Goal: Find contact information: Find contact information

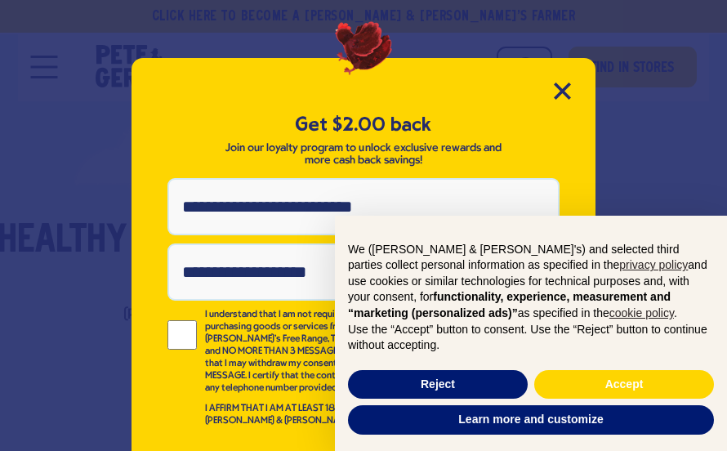
click at [443, 382] on button "Reject" at bounding box center [438, 384] width 180 height 29
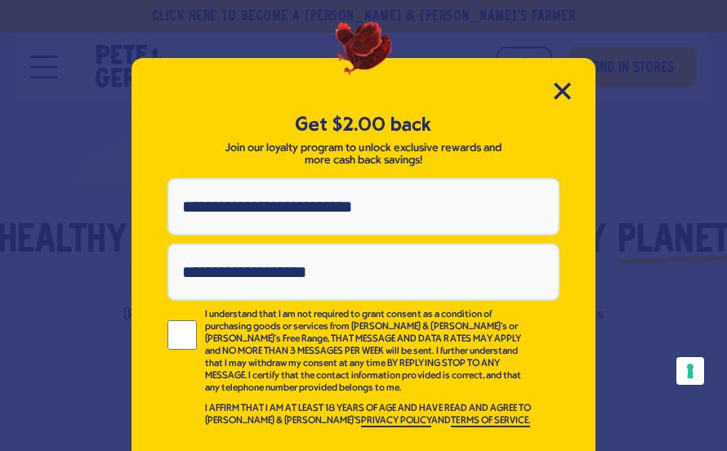
click at [563, 92] on icon "Close Modal" at bounding box center [562, 90] width 15 height 15
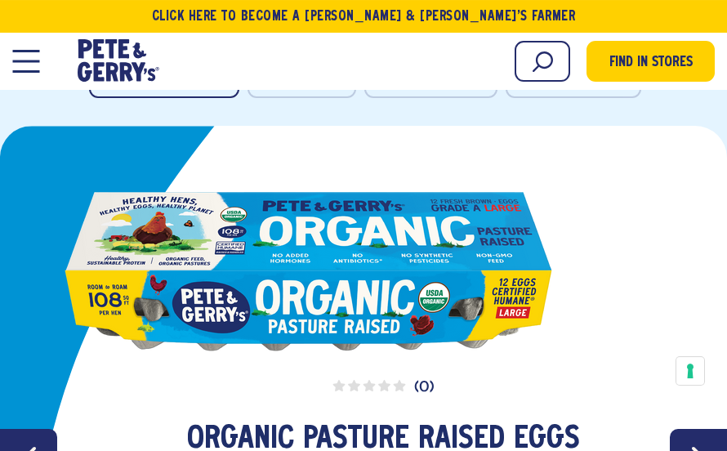
scroll to position [2328, 0]
click at [410, 249] on link "slide 1 of 4" at bounding box center [364, 254] width 600 height 199
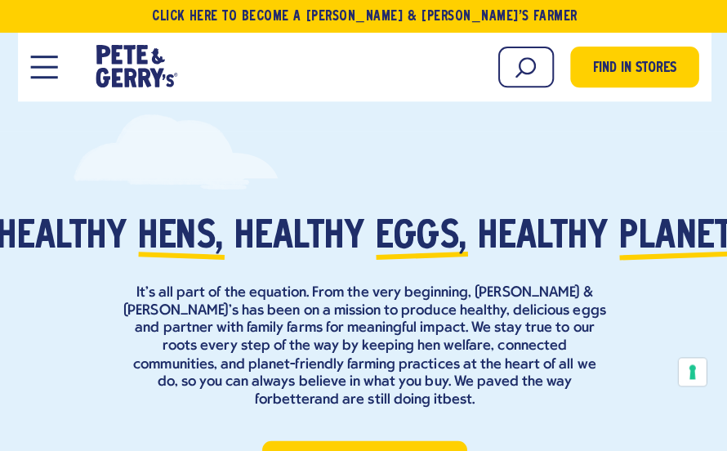
scroll to position [0, 0]
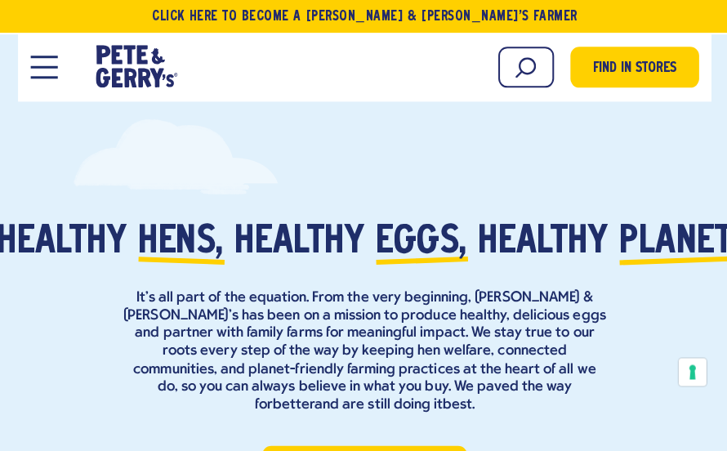
click at [45, 71] on button "Open Mobile Menu Modal Dialog" at bounding box center [43, 67] width 27 height 23
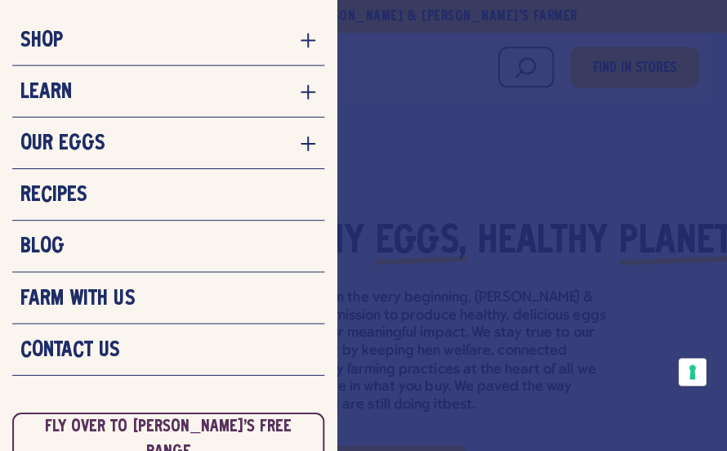
scroll to position [83, 0]
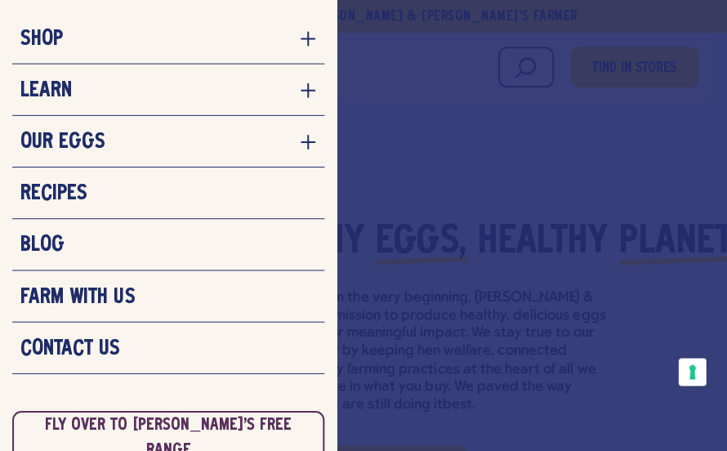
click at [175, 344] on link "Contact Us" at bounding box center [167, 347] width 295 height 25
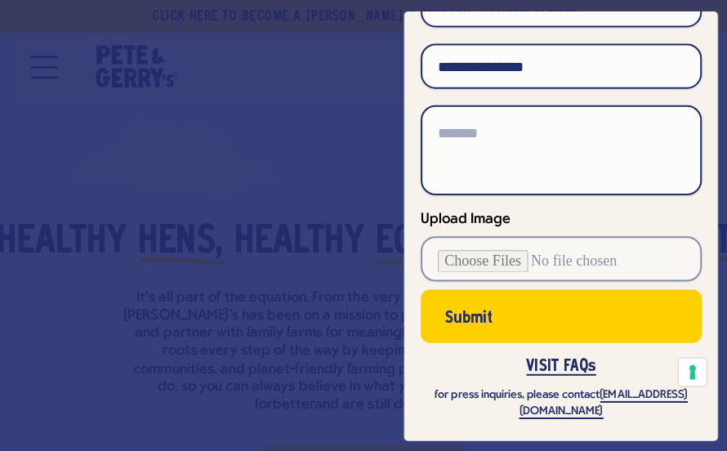
scroll to position [184, 0]
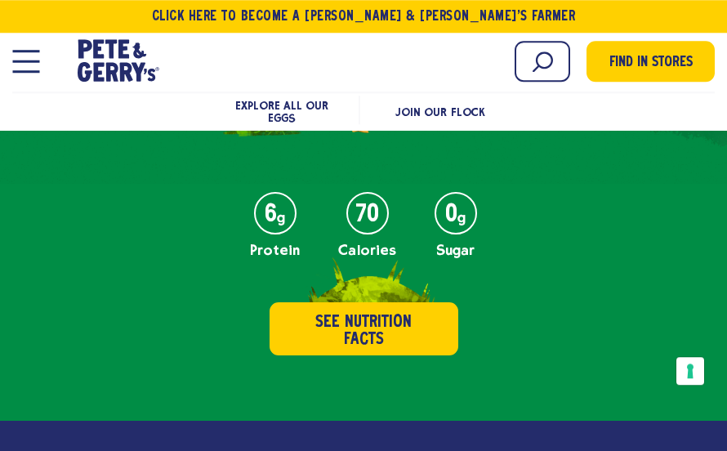
scroll to position [894, 0]
click at [372, 319] on button "See Nutrition Facts" at bounding box center [364, 328] width 189 height 53
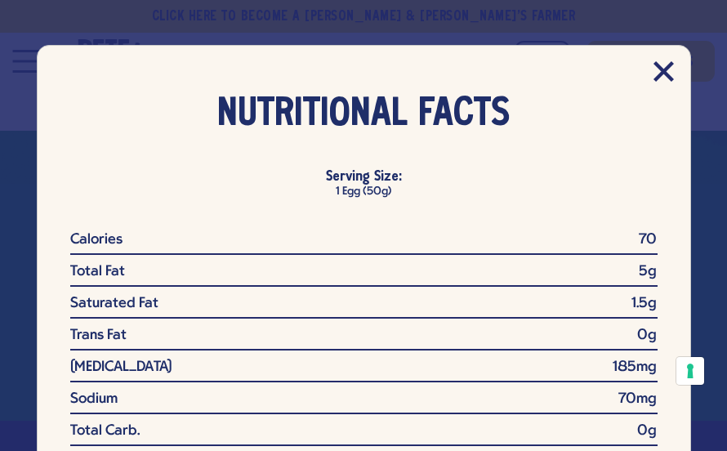
scroll to position [0, 0]
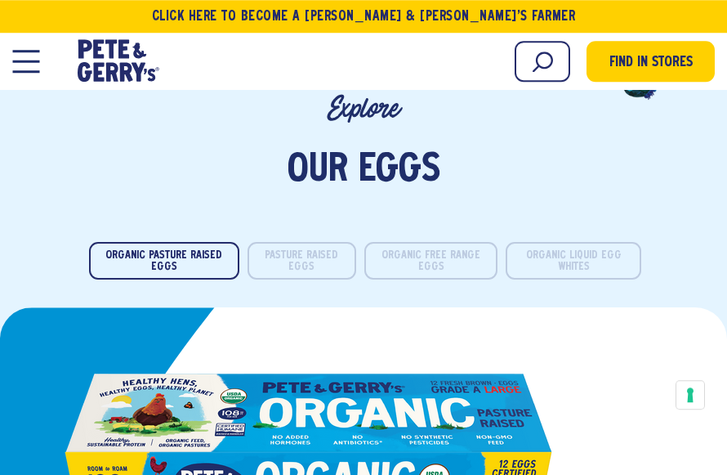
scroll to position [2144, 0]
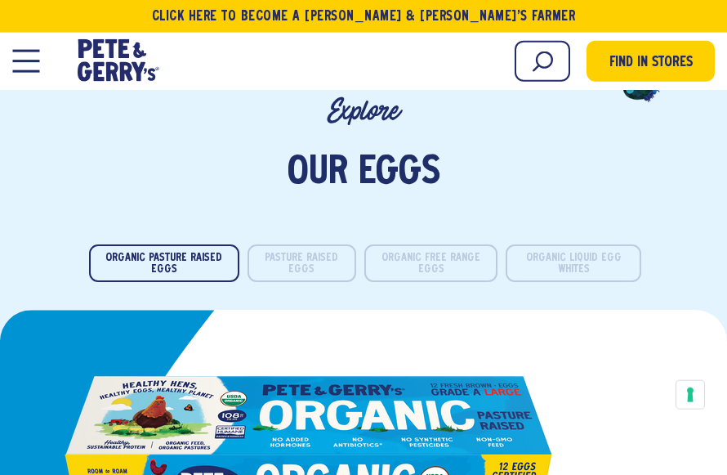
click at [305, 244] on button "Pasture Raised Eggs" at bounding box center [302, 263] width 109 height 38
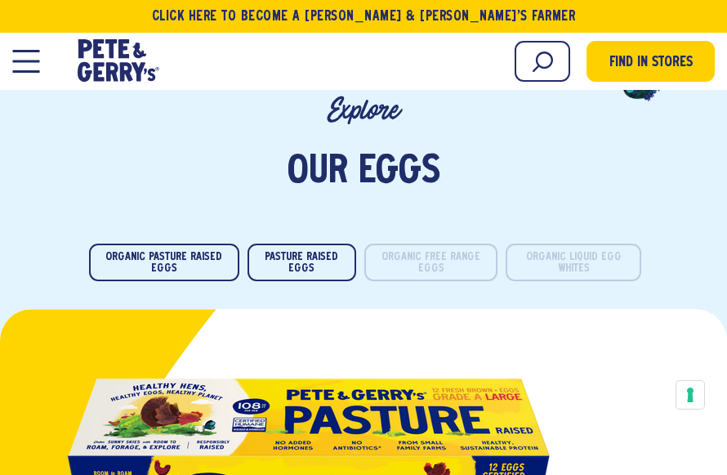
click at [427, 243] on button "Organic Free Range Eggs" at bounding box center [430, 262] width 133 height 38
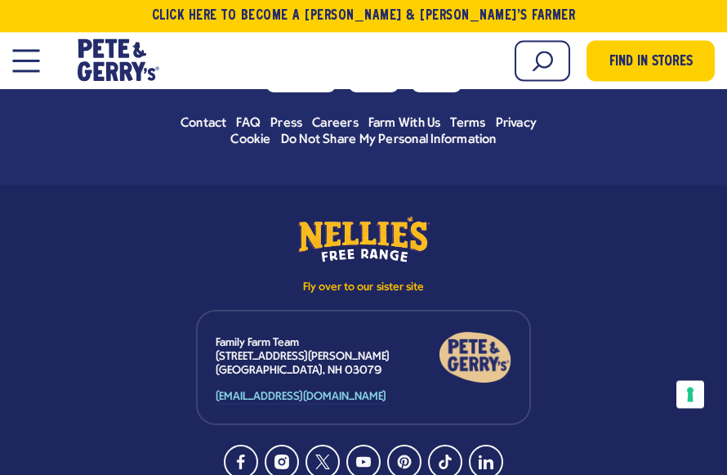
scroll to position [7726, 0]
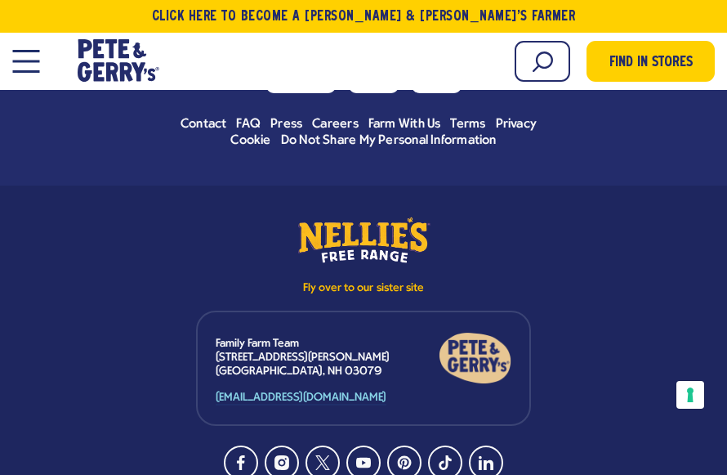
click at [375, 391] on link "[EMAIL_ADDRESS][DOMAIN_NAME]" at bounding box center [301, 398] width 171 height 14
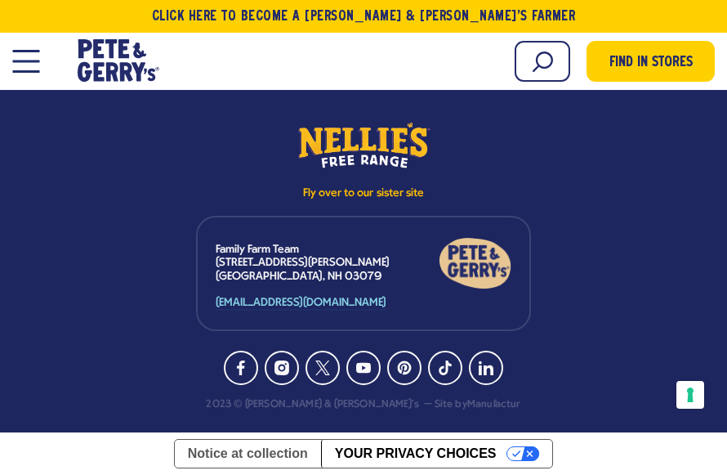
scroll to position [7460, 0]
